Goal: Go to known website: Go to known website

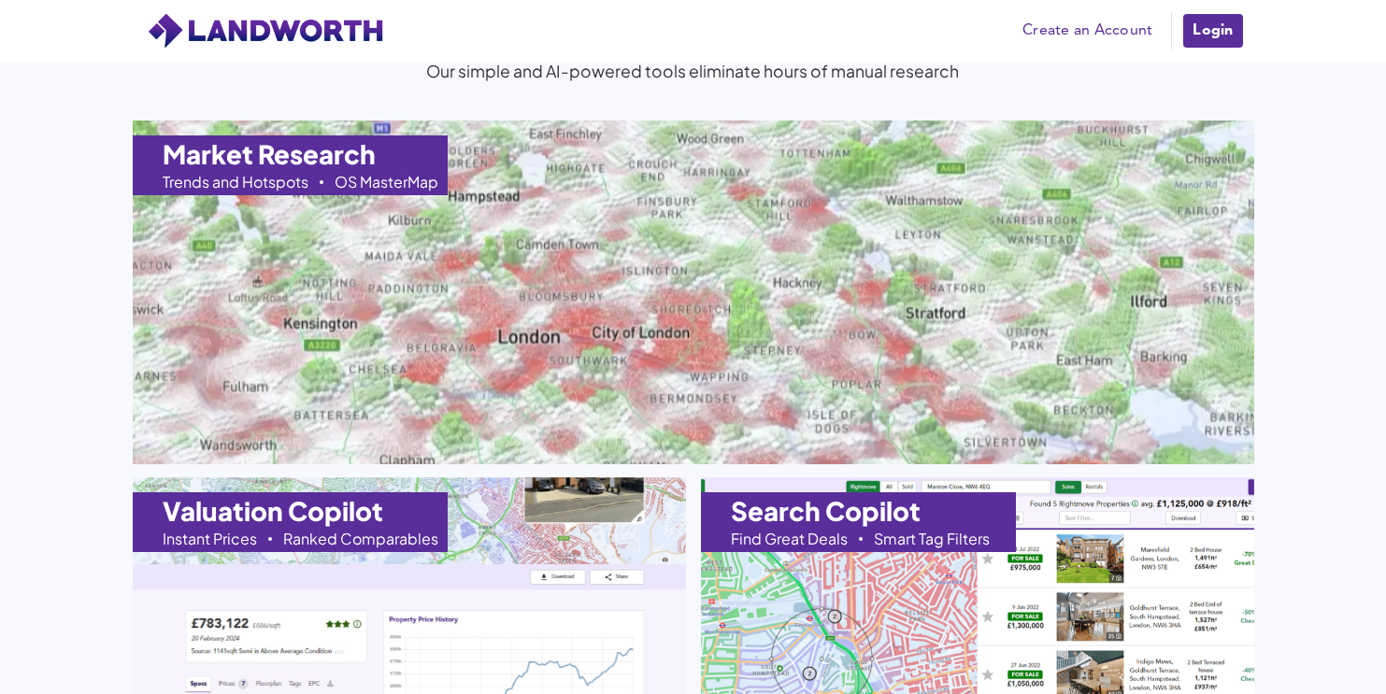
scroll to position [1826, 0]
click at [772, 246] on img at bounding box center [694, 293] width 1234 height 379
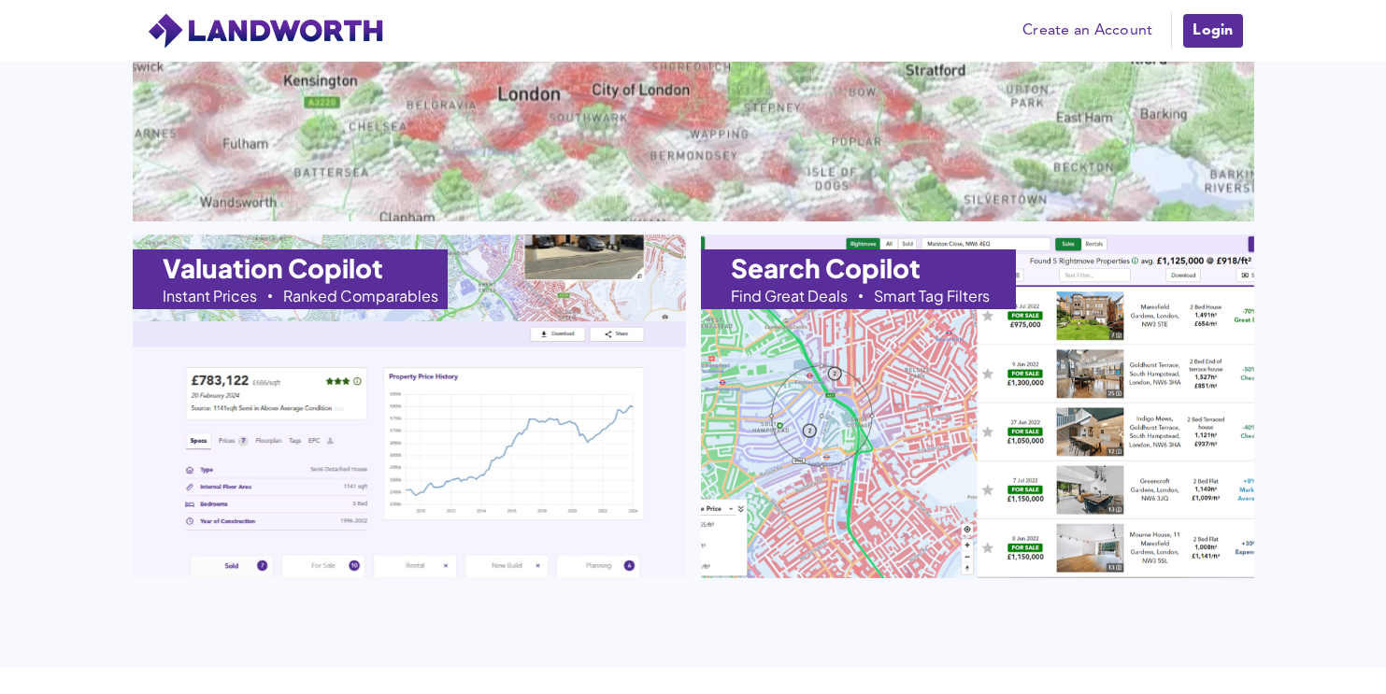
scroll to position [2071, 0]
